Goal: Task Accomplishment & Management: Use online tool/utility

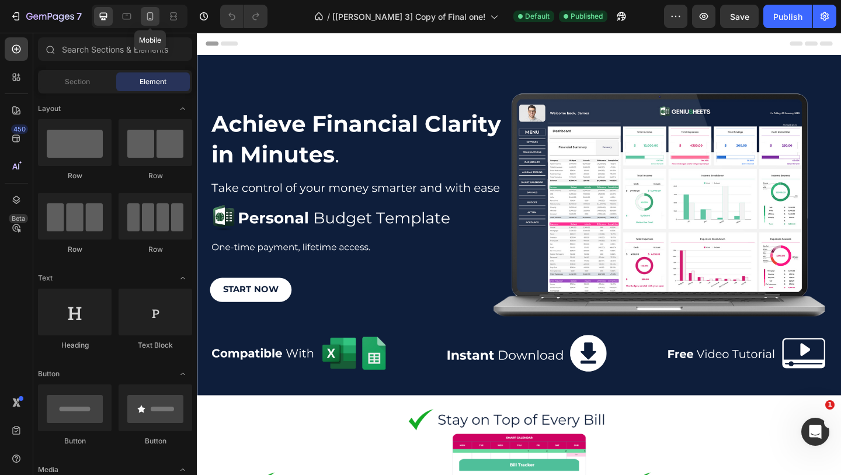
click at [146, 16] on icon at bounding box center [150, 17] width 12 height 12
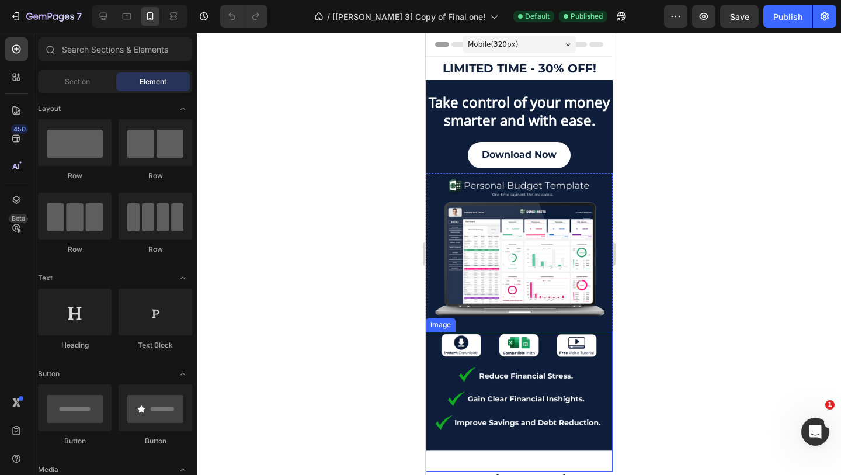
click at [556, 401] on img at bounding box center [518, 402] width 187 height 140
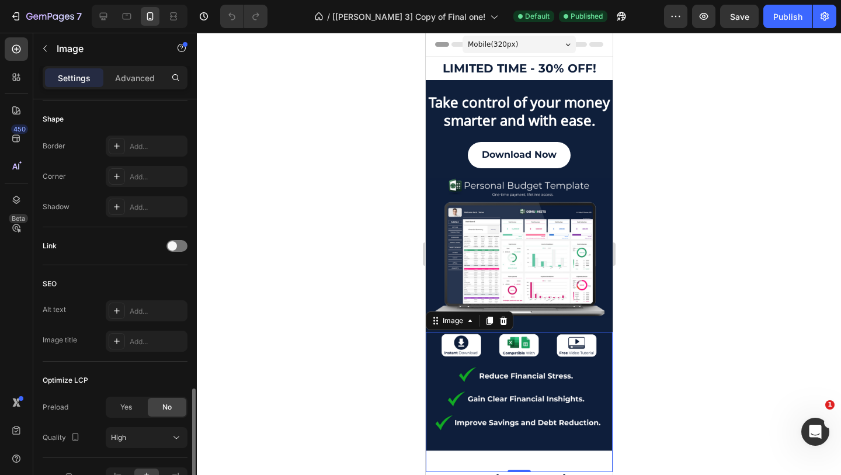
scroll to position [473, 0]
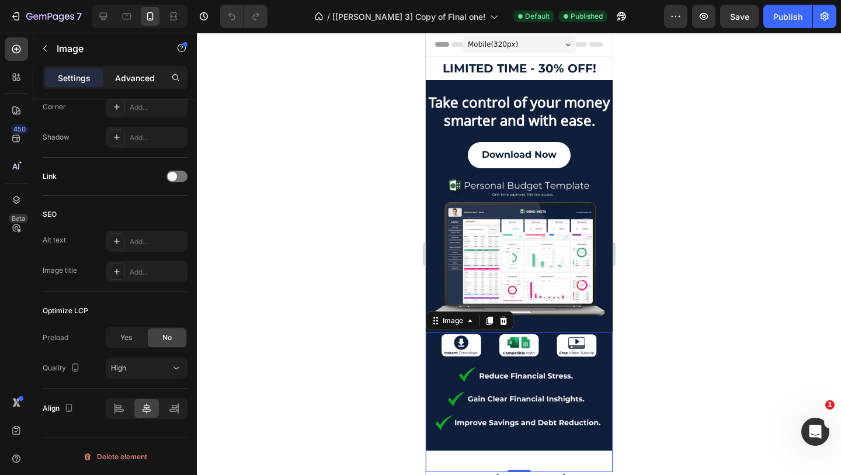
click at [137, 79] on p "Advanced" at bounding box center [135, 78] width 40 height 12
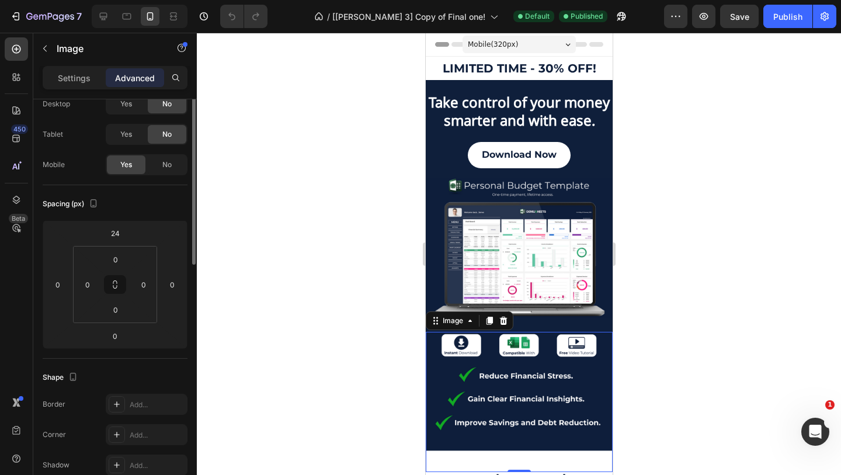
scroll to position [0, 0]
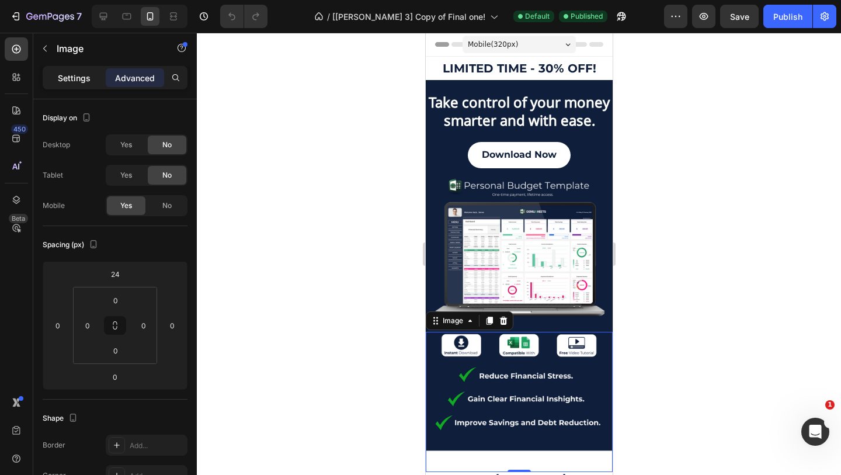
click at [76, 78] on p "Settings" at bounding box center [74, 78] width 33 height 12
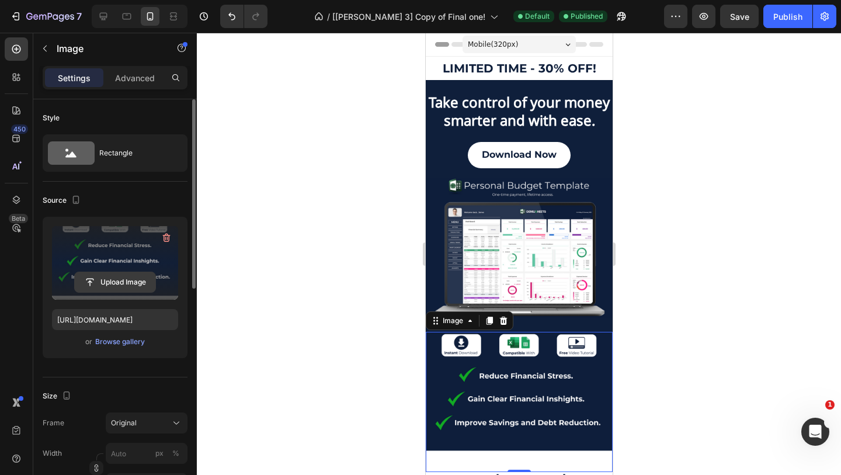
click at [113, 280] on input "file" at bounding box center [115, 282] width 81 height 20
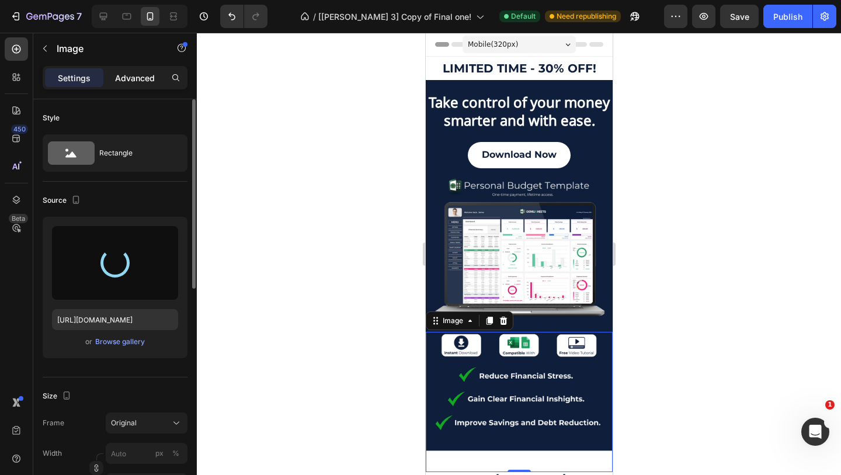
type input "[URL][DOMAIN_NAME]"
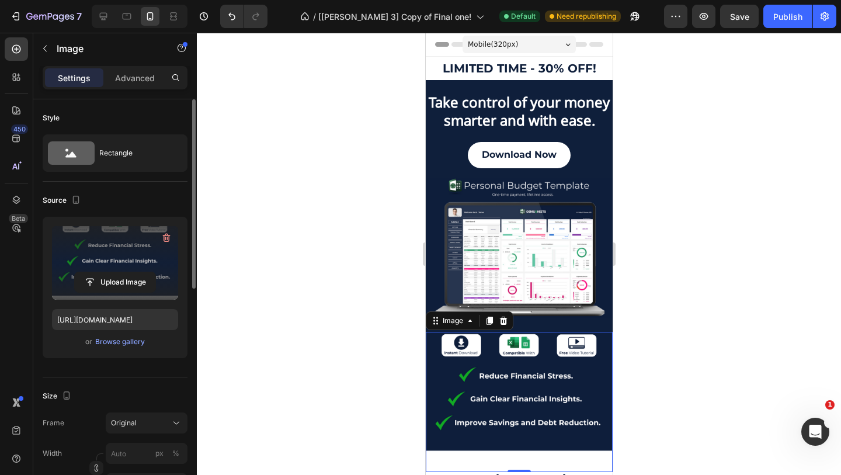
click at [246, 158] on div at bounding box center [519, 254] width 644 height 442
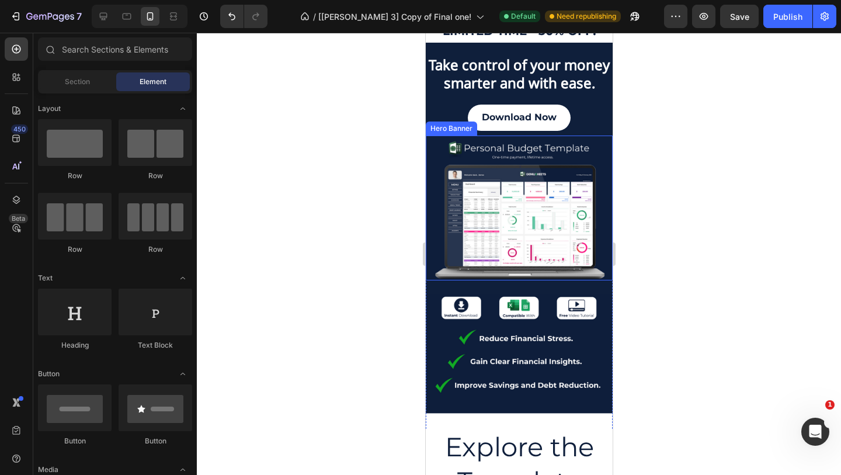
scroll to position [39, 0]
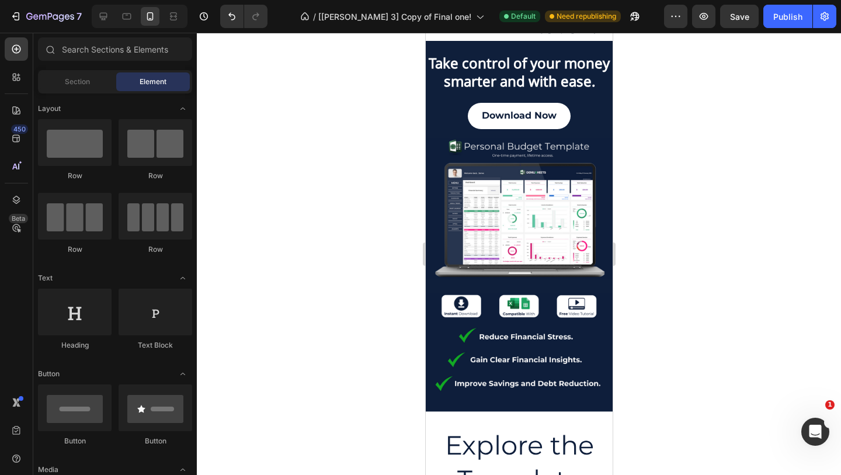
click at [785, 28] on div "7 / [[PERSON_NAME] 3] Copy of Final one! Default Need republishing Preview Save…" at bounding box center [420, 16] width 841 height 33
click at [785, 27] on button "Publish" at bounding box center [787, 16] width 49 height 23
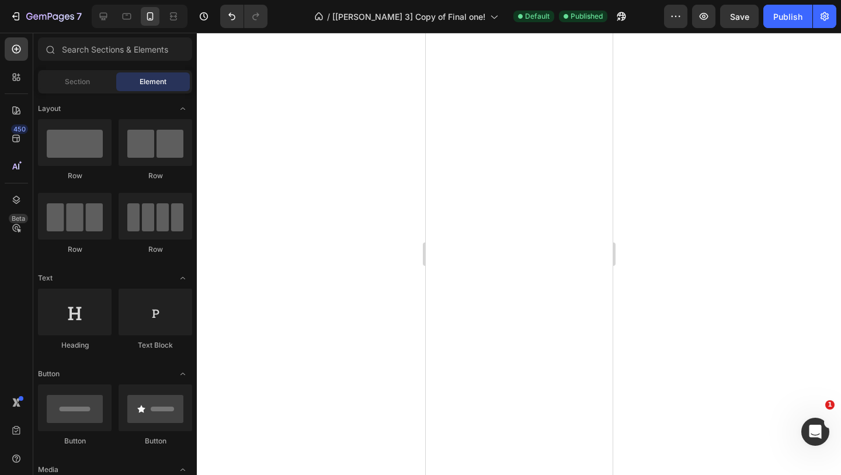
scroll to position [0, 0]
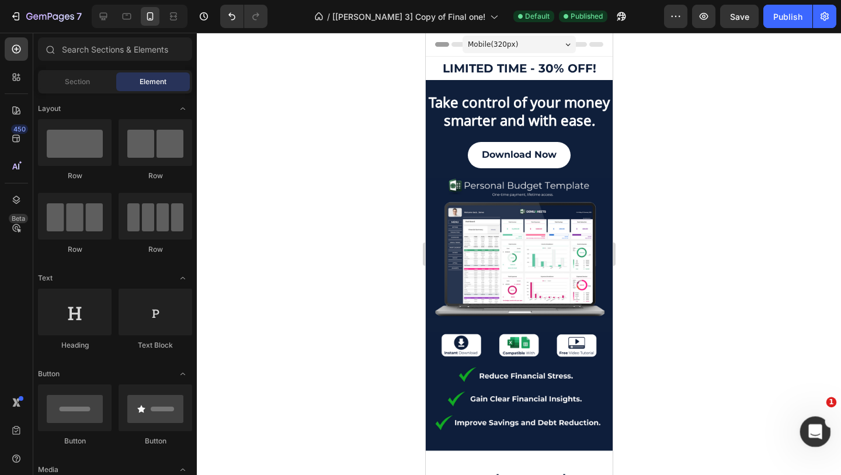
click at [820, 437] on div "Apri il messenger Intercom" at bounding box center [813, 429] width 39 height 39
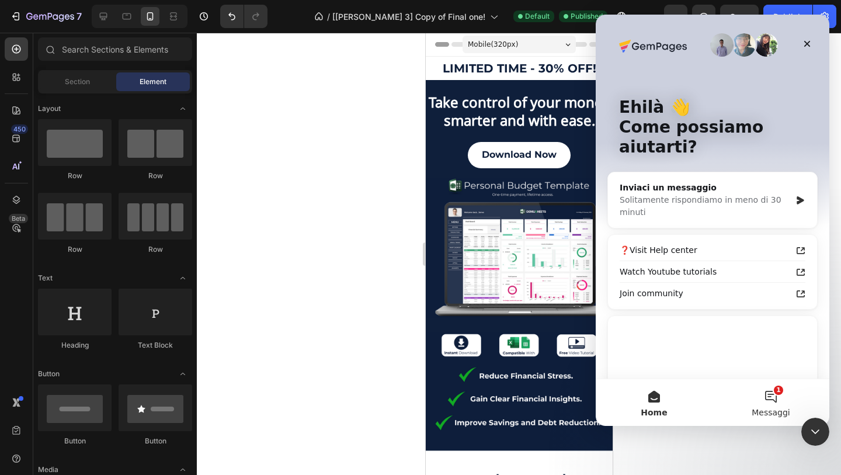
click at [765, 406] on button "1 Messaggi" at bounding box center [770, 402] width 117 height 47
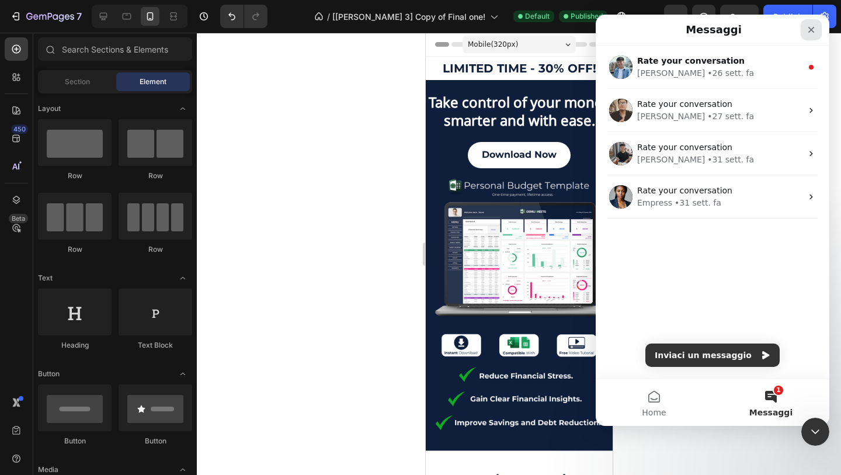
click at [818, 30] on div "Chiudi" at bounding box center [810, 29] width 21 height 21
